Goal: Book appointment/travel/reservation

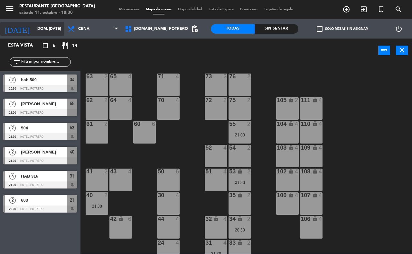
click at [52, 26] on input "dom. [DATE]" at bounding box center [59, 28] width 51 height 11
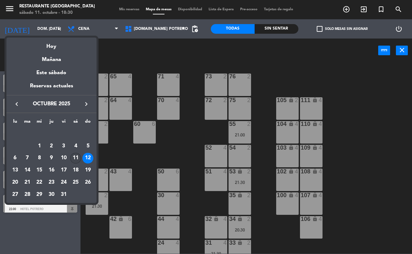
click at [76, 157] on div "11" at bounding box center [75, 158] width 11 height 11
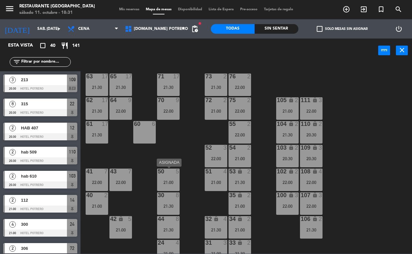
click at [172, 174] on div at bounding box center [168, 172] width 11 height 6
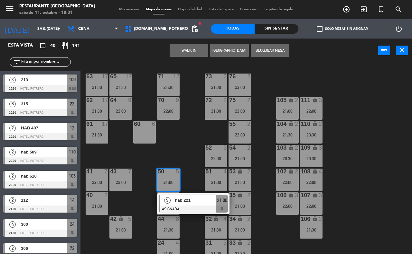
click at [187, 151] on div "65 17 21:30 71 17 21:30 73 2 21:30 76 2 22:00 63 17 21:30 64 9 22:00 62 17 21:3…" at bounding box center [248, 158] width 327 height 192
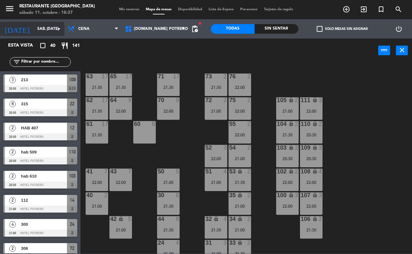
click at [49, 33] on input "sáb. [DATE]" at bounding box center [59, 28] width 51 height 11
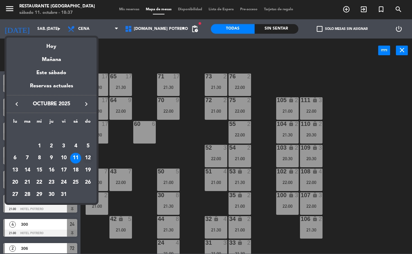
click at [87, 161] on div "12" at bounding box center [87, 158] width 11 height 11
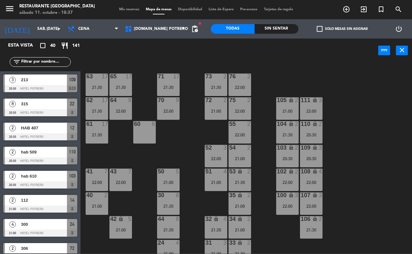
type input "dom. [DATE]"
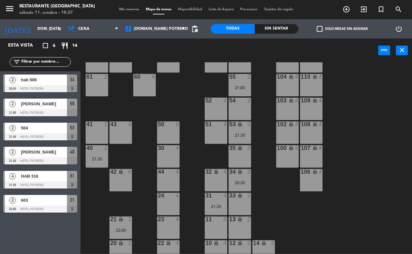
scroll to position [56, 0]
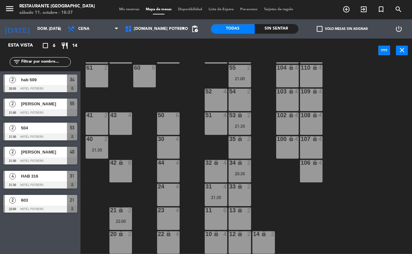
click at [163, 169] on div "44 4" at bounding box center [168, 171] width 23 height 23
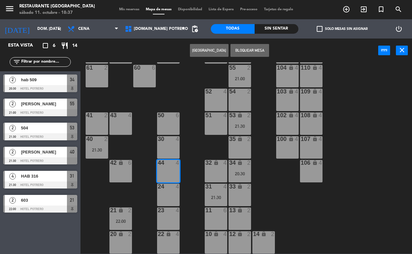
click at [208, 50] on button "[GEOGRAPHIC_DATA]" at bounding box center [209, 50] width 39 height 13
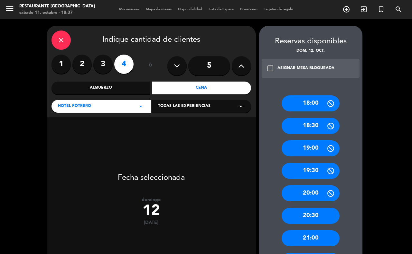
click at [190, 85] on div "Cena" at bounding box center [201, 88] width 99 height 13
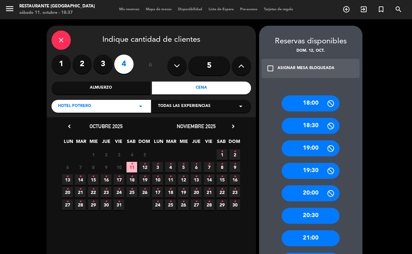
click at [143, 164] on icon "•" at bounding box center [144, 164] width 2 height 10
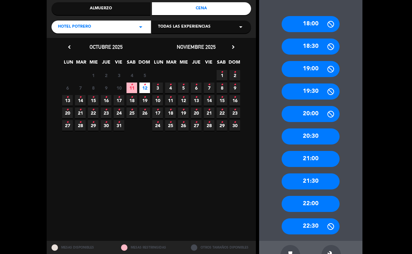
scroll to position [80, 0]
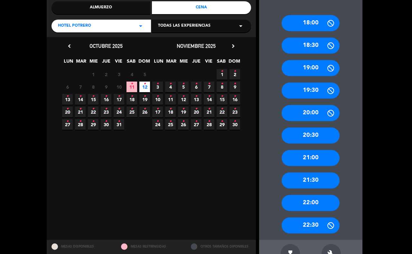
click at [330, 159] on div "21:00" at bounding box center [310, 158] width 58 height 16
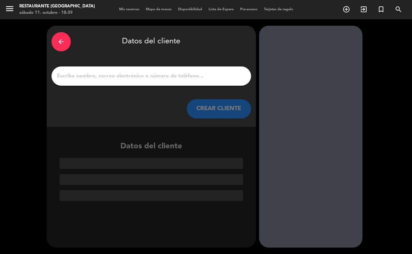
scroll to position [0, 0]
click at [65, 75] on input "1" at bounding box center [151, 76] width 190 height 9
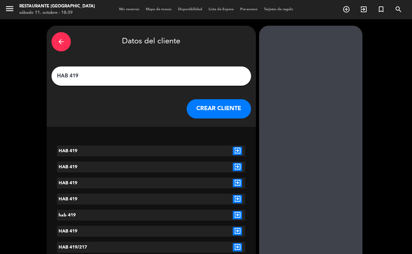
type input "HAB 419"
click at [206, 114] on button "CREAR CLIENTE" at bounding box center [219, 108] width 64 height 19
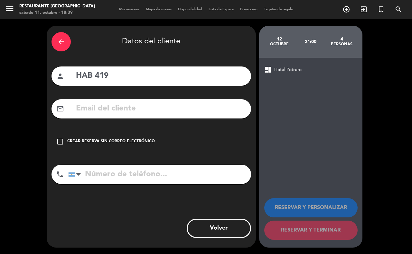
click at [129, 141] on div "Crear reserva sin correo electrónico" at bounding box center [110, 142] width 87 height 6
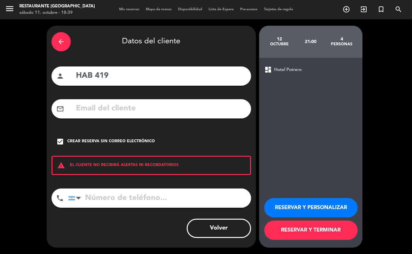
click at [281, 232] on button "RESERVAR Y TERMINAR" at bounding box center [310, 230] width 93 height 19
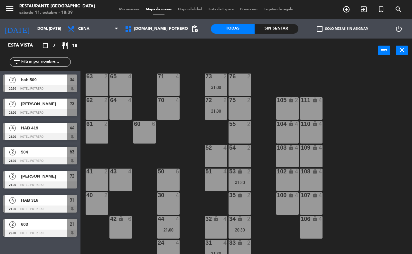
click at [53, 204] on span "HAB 316" at bounding box center [44, 200] width 46 height 7
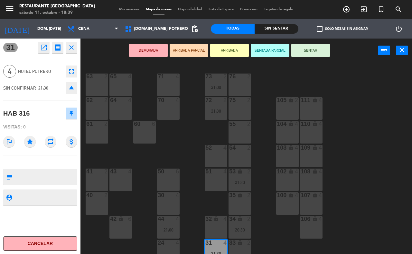
click at [43, 49] on icon "open_in_new" at bounding box center [44, 48] width 8 height 8
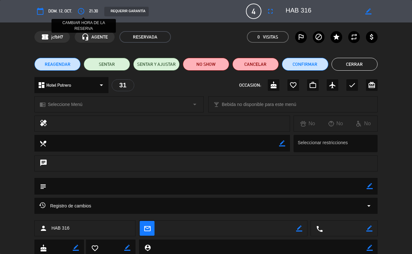
click at [81, 13] on icon "access_time" at bounding box center [81, 11] width 8 height 8
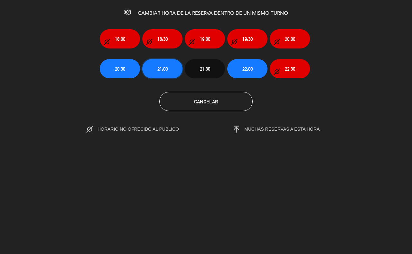
click at [155, 68] on button "21:00" at bounding box center [162, 68] width 40 height 19
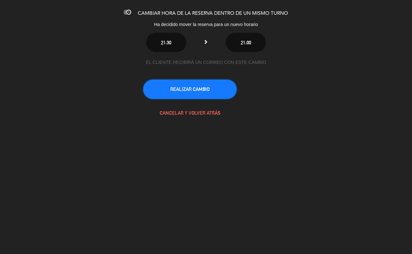
click at [188, 87] on button "REALIZAR CAMBIO" at bounding box center [189, 89] width 93 height 19
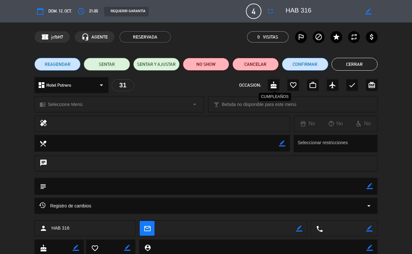
click at [273, 86] on icon "cake" at bounding box center [273, 85] width 8 height 8
click at [371, 185] on icon "border_color" at bounding box center [369, 186] width 6 height 6
click at [50, 186] on textarea at bounding box center [206, 186] width 320 height 16
type textarea "CUMPLE DEL SR."
click at [368, 187] on icon at bounding box center [369, 186] width 6 height 6
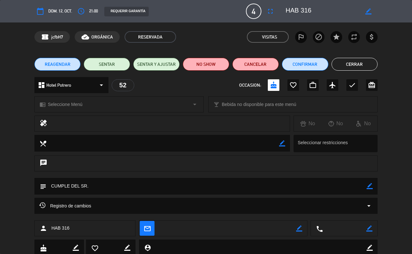
click at [357, 63] on button "Cerrar" at bounding box center [354, 64] width 46 height 13
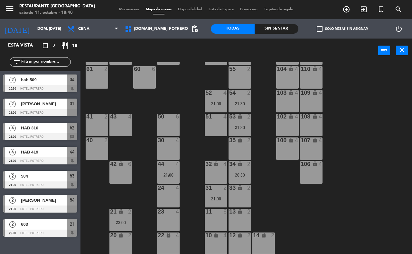
scroll to position [56, 0]
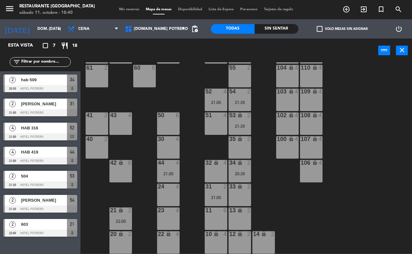
click at [48, 131] on span "HAB 316" at bounding box center [44, 128] width 46 height 7
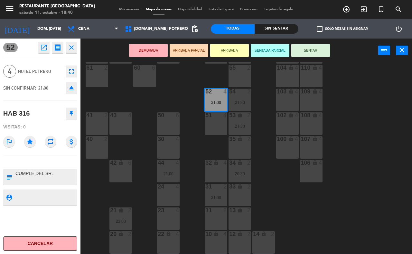
click at [167, 192] on div "24 4" at bounding box center [168, 195] width 23 height 23
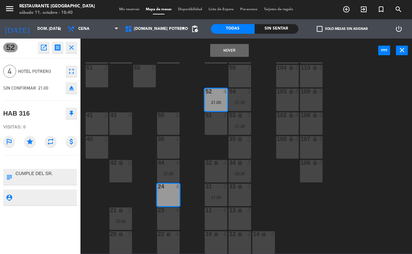
click at [237, 51] on button "Mover" at bounding box center [229, 50] width 39 height 13
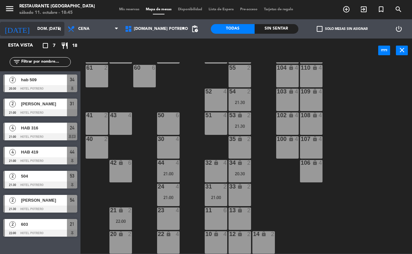
click at [50, 33] on input "dom. [DATE]" at bounding box center [59, 28] width 51 height 11
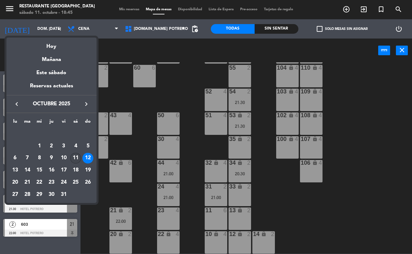
click at [73, 158] on div "11" at bounding box center [75, 158] width 11 height 11
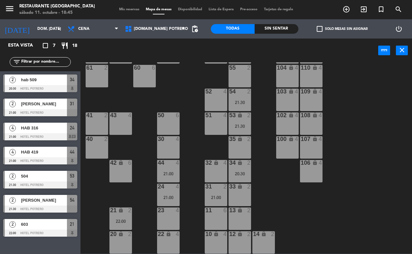
type input "sáb. [DATE]"
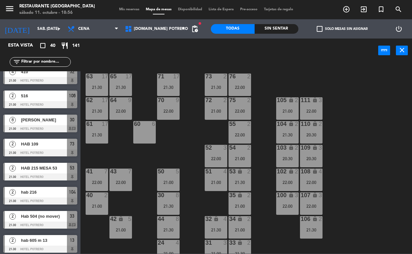
scroll to position [482, 0]
